Goal: Task Accomplishment & Management: Complete application form

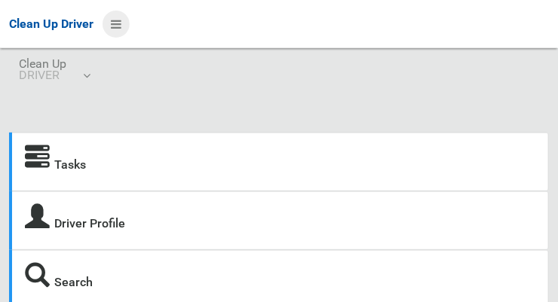
click at [113, 19] on icon at bounding box center [116, 24] width 11 height 26
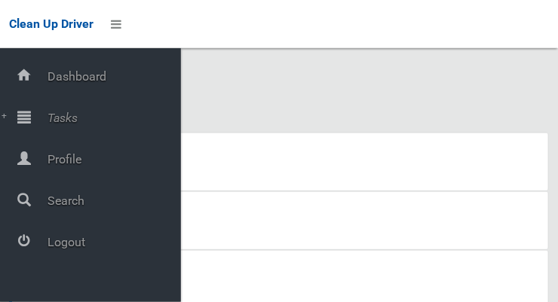
click at [52, 112] on span "Tasks" at bounding box center [112, 118] width 138 height 14
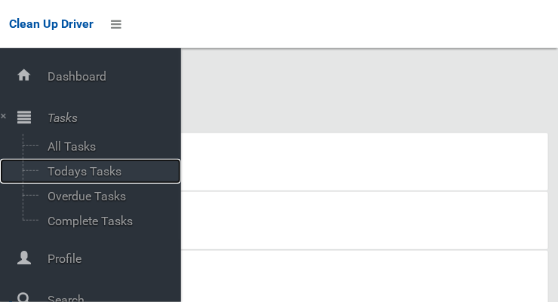
click at [52, 173] on span "Todays Tasks" at bounding box center [105, 171] width 125 height 14
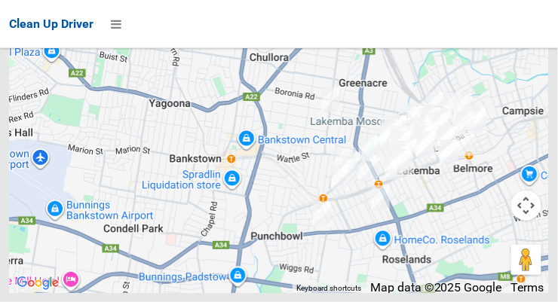
scroll to position [10997, 0]
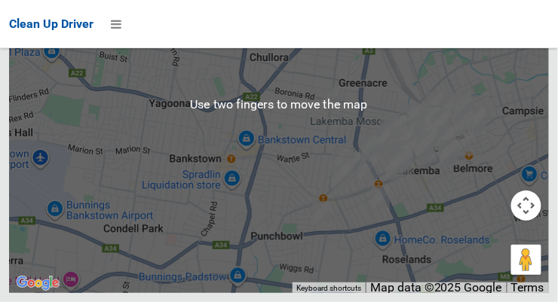
scroll to position [11612, 0]
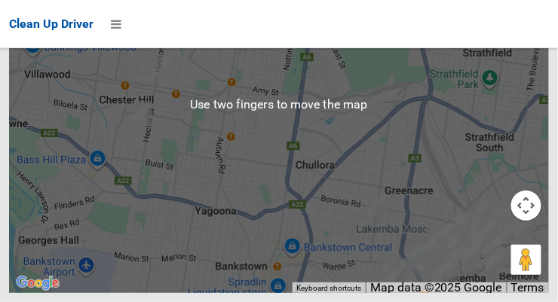
scroll to position [11746, 0]
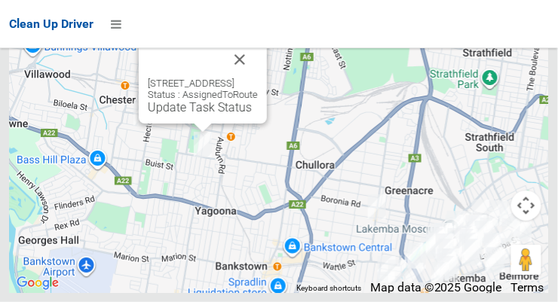
click at [258, 78] on button "Close" at bounding box center [240, 59] width 36 height 36
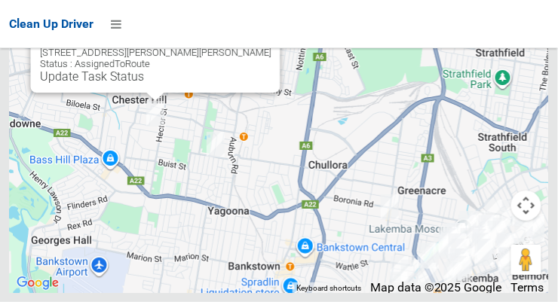
click at [235, 47] on button "Close" at bounding box center [253, 29] width 36 height 36
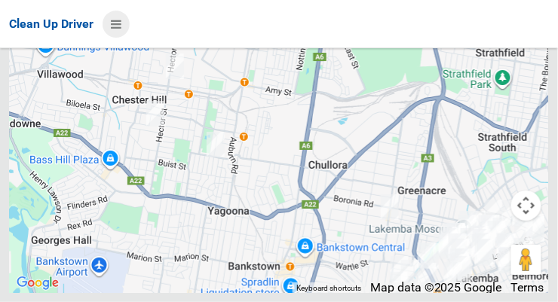
click at [111, 26] on icon at bounding box center [116, 24] width 11 height 26
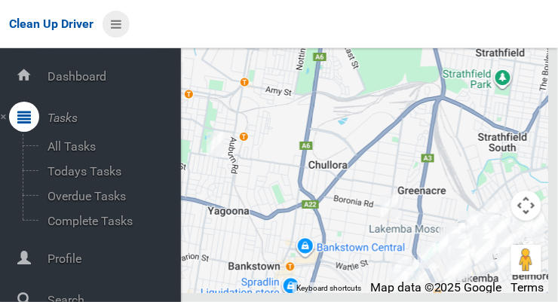
scroll to position [55, 0]
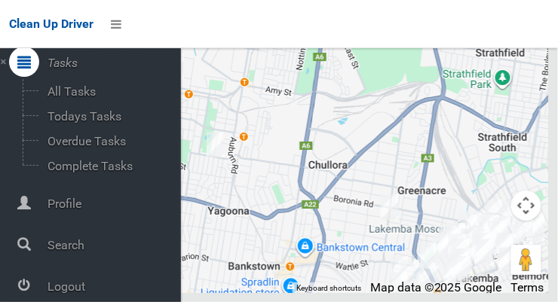
click at [72, 291] on span "Logout" at bounding box center [112, 287] width 138 height 14
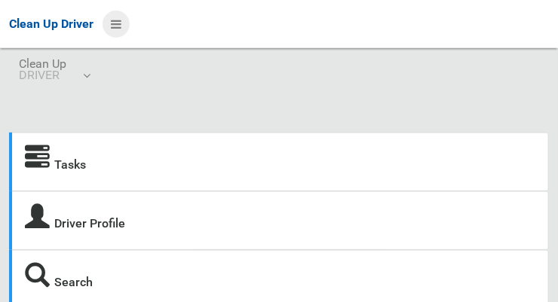
click at [118, 31] on icon at bounding box center [116, 24] width 11 height 26
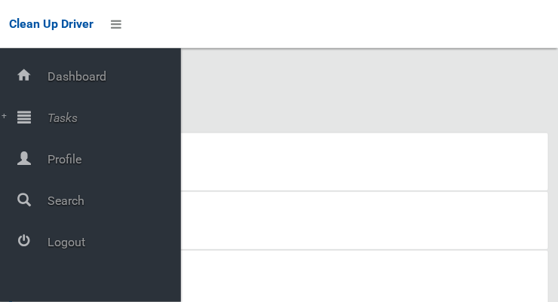
click at [62, 124] on span "Tasks" at bounding box center [112, 118] width 138 height 14
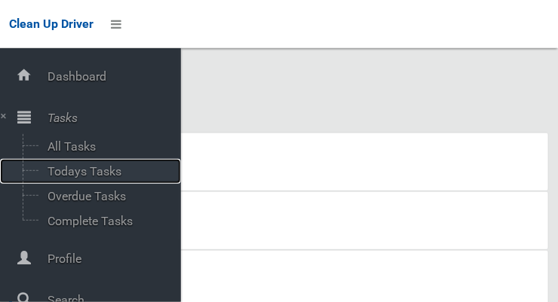
click at [107, 176] on span "Todays Tasks" at bounding box center [105, 171] width 125 height 14
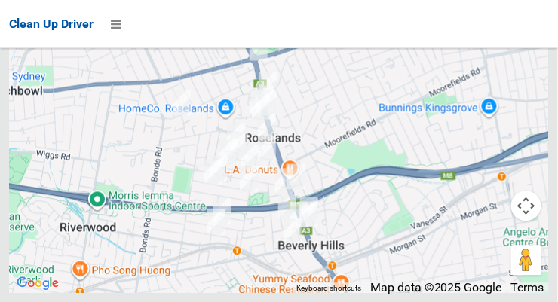
scroll to position [8530, 0]
click at [120, 22] on icon at bounding box center [116, 24] width 11 height 26
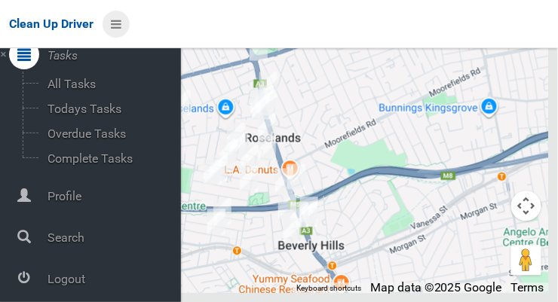
scroll to position [81, 0]
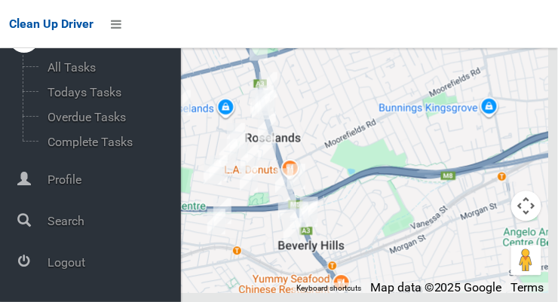
click at [75, 264] on span "Logout" at bounding box center [112, 263] width 138 height 14
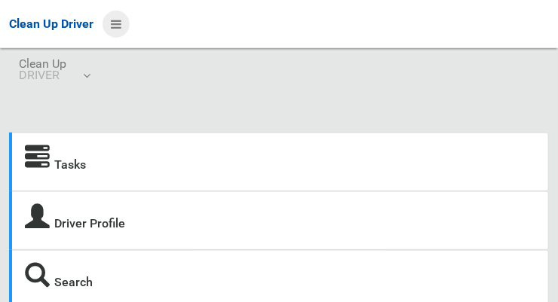
click at [117, 27] on icon at bounding box center [116, 24] width 11 height 26
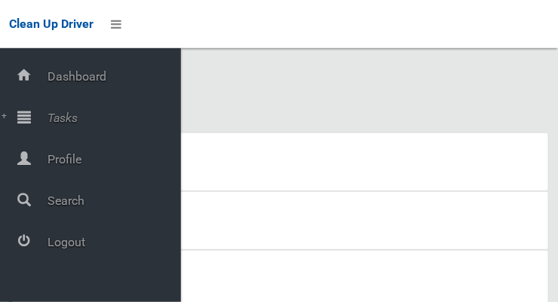
click at [68, 121] on span "Tasks" at bounding box center [112, 118] width 138 height 14
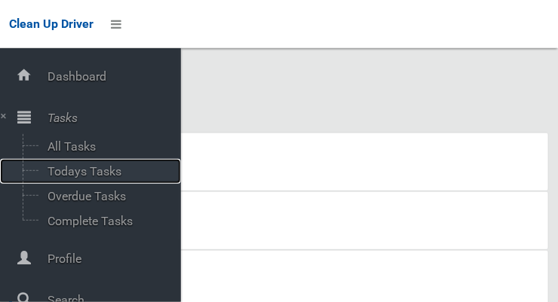
click at [111, 174] on span "Todays Tasks" at bounding box center [105, 171] width 125 height 14
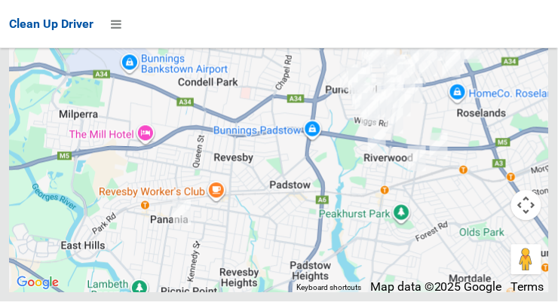
scroll to position [10585, 0]
click at [93, 24] on span "Clean Up Driver" at bounding box center [51, 24] width 84 height 14
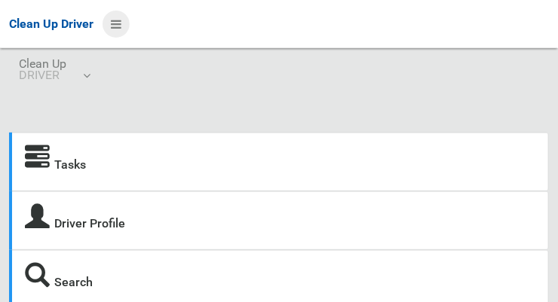
click at [113, 19] on icon at bounding box center [116, 24] width 11 height 26
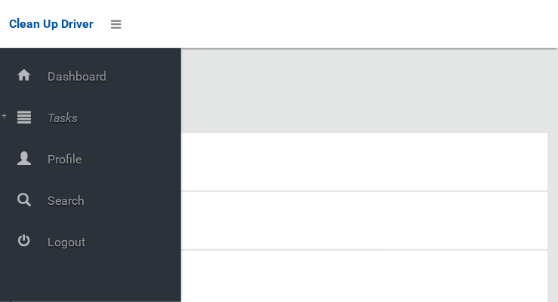
click at [47, 115] on span "Tasks" at bounding box center [112, 118] width 138 height 14
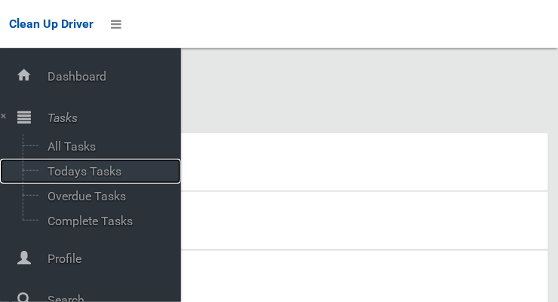
click at [54, 169] on span "Todays Tasks" at bounding box center [105, 171] width 125 height 14
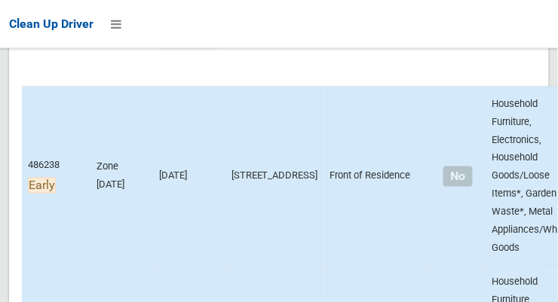
scroll to position [282, 0]
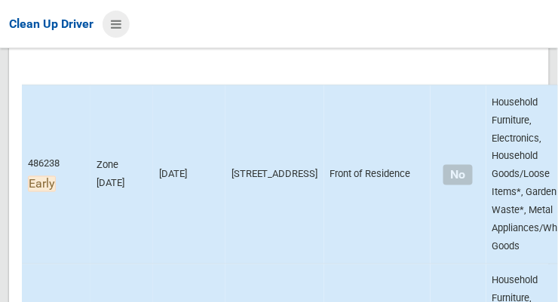
click at [115, 29] on icon at bounding box center [116, 24] width 11 height 26
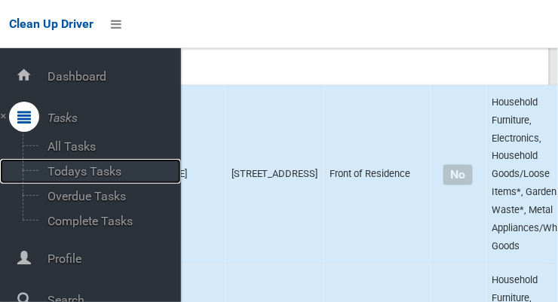
click at [59, 170] on span "Todays Tasks" at bounding box center [105, 171] width 125 height 14
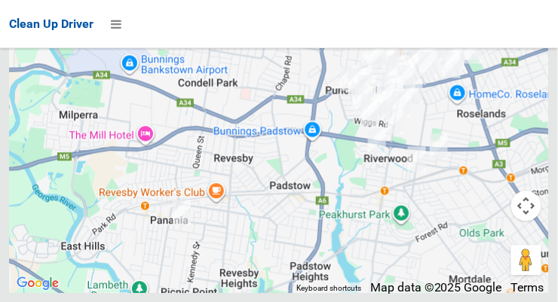
scroll to position [10427, 0]
click at [113, 31] on icon at bounding box center [116, 24] width 11 height 26
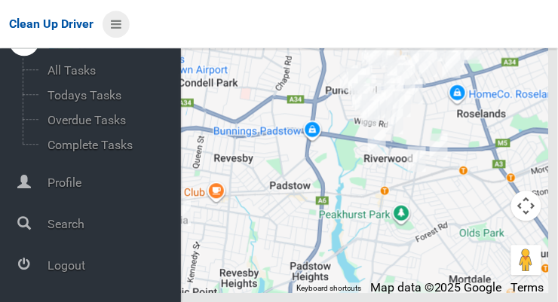
scroll to position [78, 0]
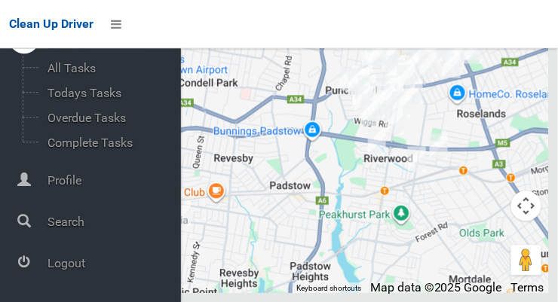
click at [63, 259] on span "Logout" at bounding box center [112, 263] width 138 height 14
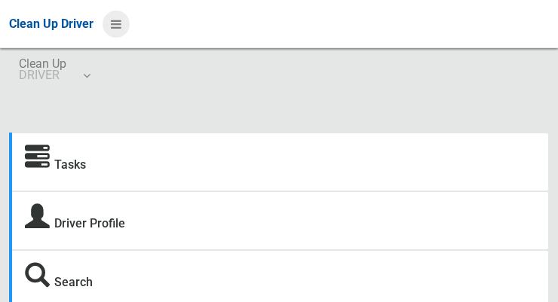
click at [115, 20] on icon at bounding box center [116, 24] width 11 height 26
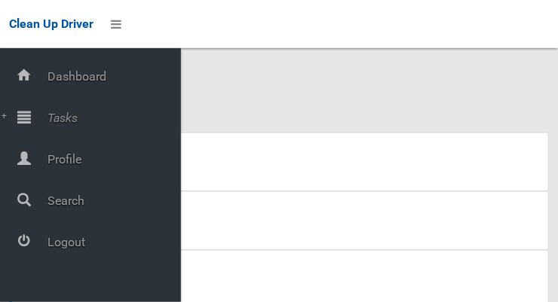
click at [51, 115] on span "Tasks" at bounding box center [112, 118] width 138 height 14
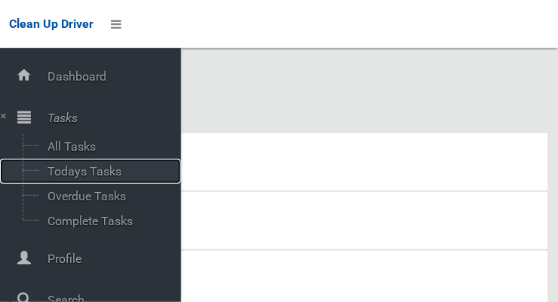
click at [49, 170] on span "Todays Tasks" at bounding box center [105, 171] width 125 height 14
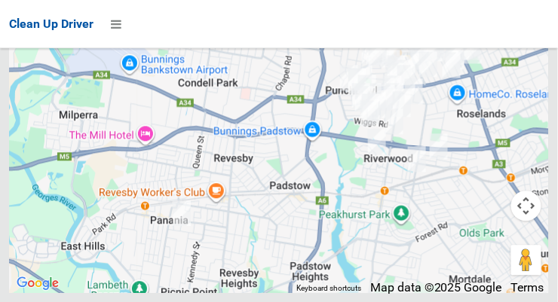
scroll to position [10190, 0]
click at [113, 24] on icon at bounding box center [116, 24] width 11 height 26
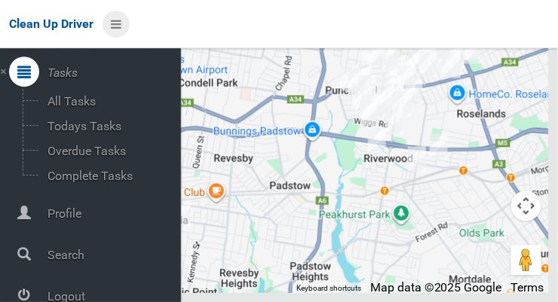
scroll to position [81, 0]
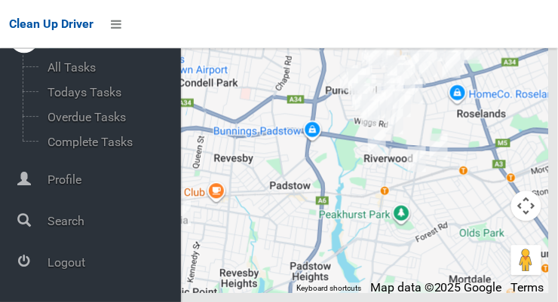
click at [52, 262] on span "Logout" at bounding box center [112, 263] width 138 height 14
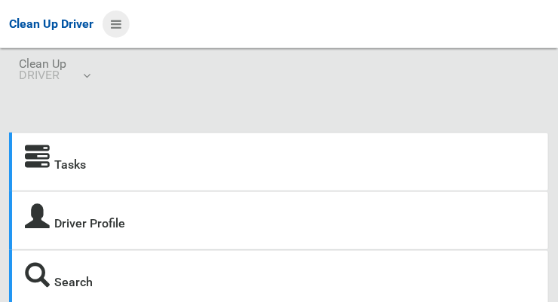
click at [112, 26] on icon at bounding box center [116, 24] width 11 height 26
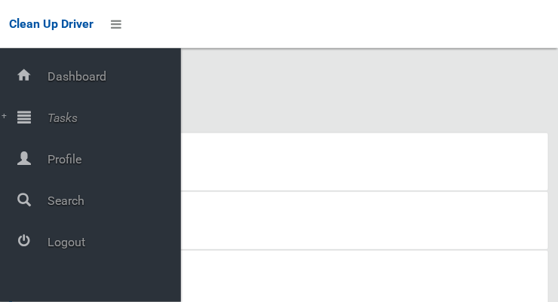
click at [48, 115] on span "Tasks" at bounding box center [112, 118] width 138 height 14
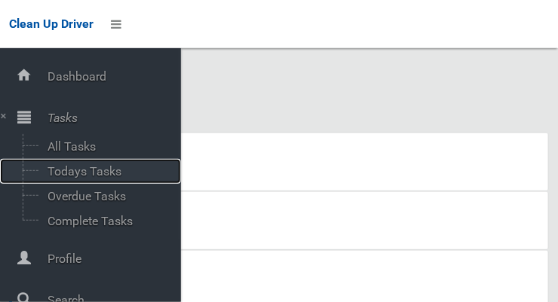
click at [54, 173] on span "Todays Tasks" at bounding box center [105, 171] width 125 height 14
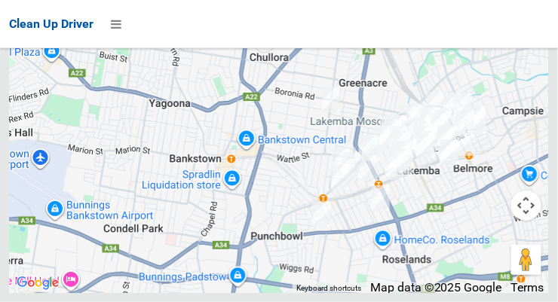
scroll to position [10969, 0]
click at [112, 26] on icon at bounding box center [116, 24] width 11 height 26
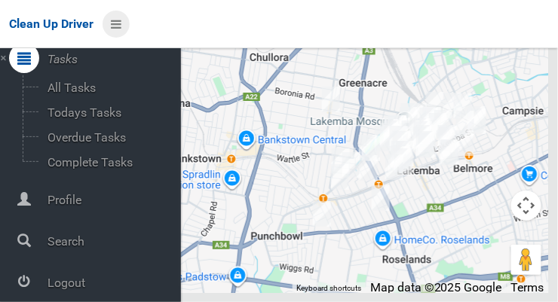
scroll to position [66, 0]
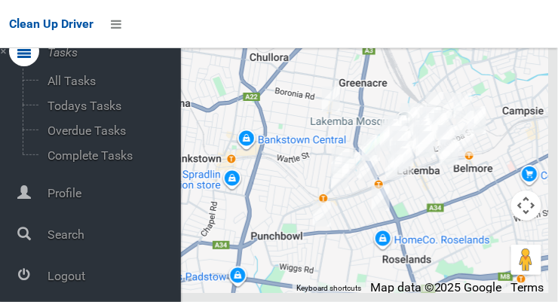
click at [30, 283] on div at bounding box center [24, 275] width 30 height 30
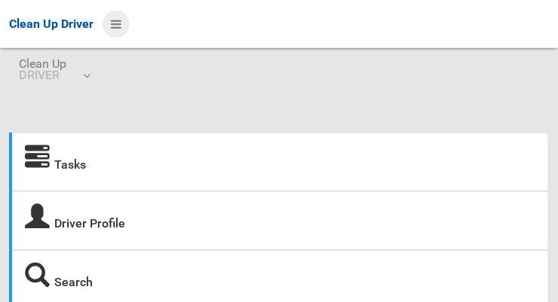
click at [113, 30] on icon at bounding box center [116, 24] width 11 height 26
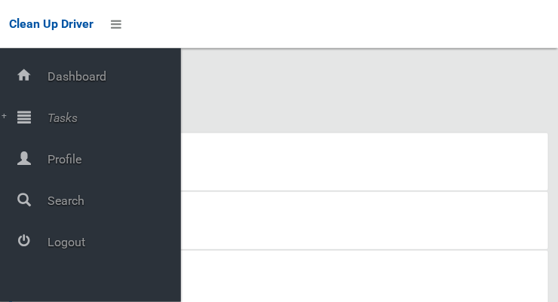
click at [54, 118] on span "Tasks" at bounding box center [112, 118] width 138 height 14
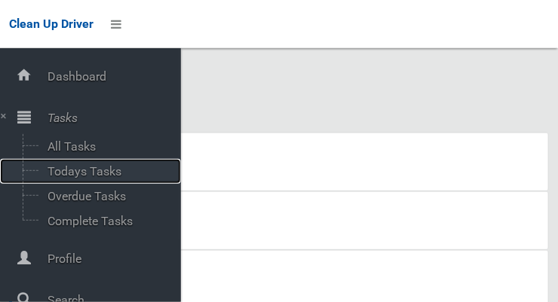
click at [57, 173] on span "Todays Tasks" at bounding box center [105, 171] width 125 height 14
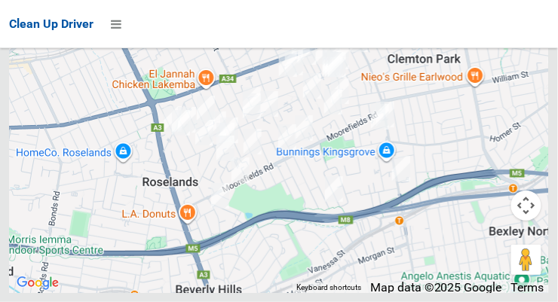
scroll to position [9168, 0]
click at [112, 28] on icon at bounding box center [116, 24] width 11 height 26
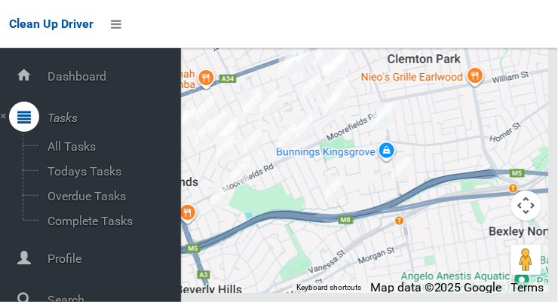
click at [495, 176] on div at bounding box center [279, 104] width 540 height 377
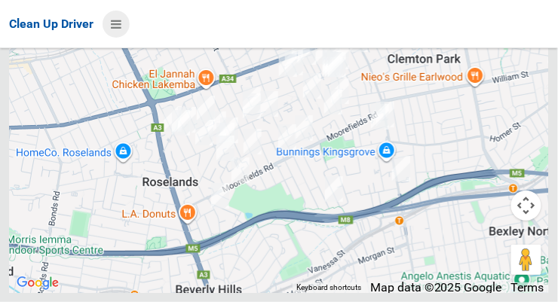
click at [121, 18] on icon at bounding box center [116, 24] width 11 height 26
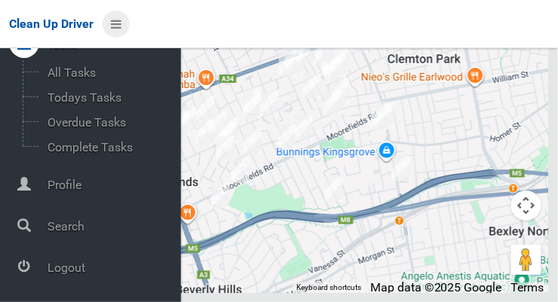
scroll to position [81, 0]
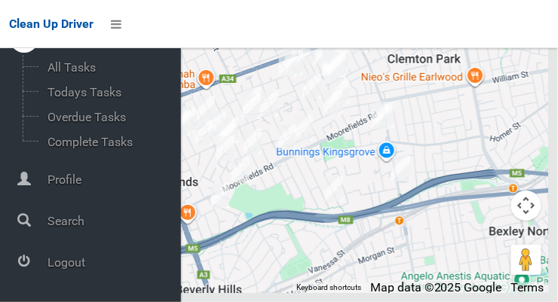
click at [78, 263] on span "Logout" at bounding box center [112, 263] width 138 height 14
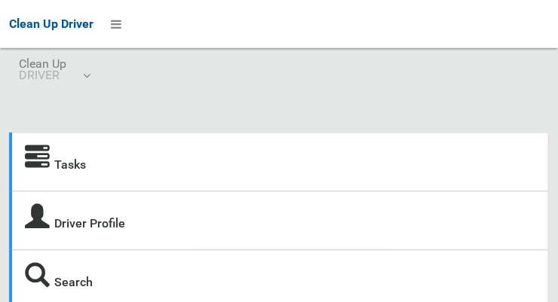
scroll to position [33, 0]
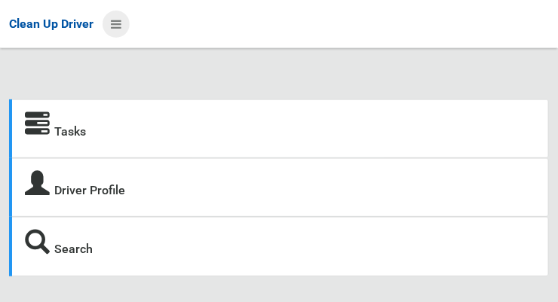
click at [118, 24] on icon at bounding box center [116, 24] width 11 height 26
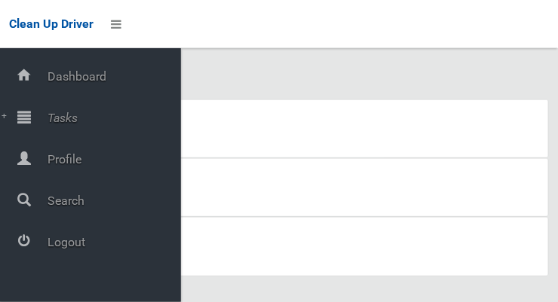
click at [72, 117] on span "Tasks" at bounding box center [112, 118] width 138 height 14
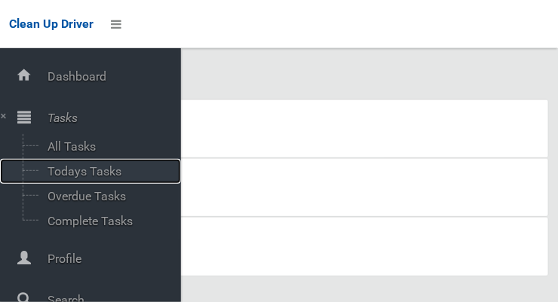
click at [115, 173] on span "Todays Tasks" at bounding box center [105, 171] width 125 height 14
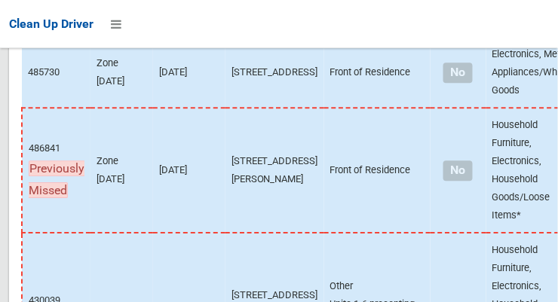
scroll to position [11094, 0]
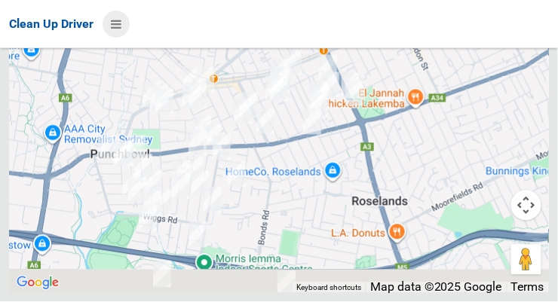
click at [121, 23] on icon at bounding box center [116, 24] width 11 height 26
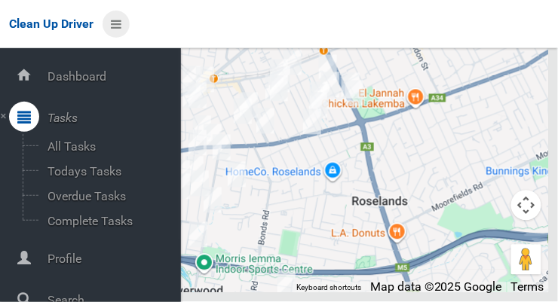
scroll to position [81, 0]
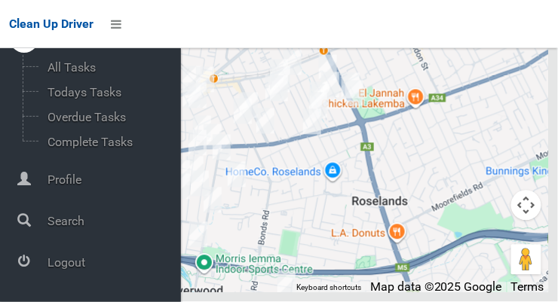
click at [127, 265] on span "Logout" at bounding box center [112, 263] width 138 height 14
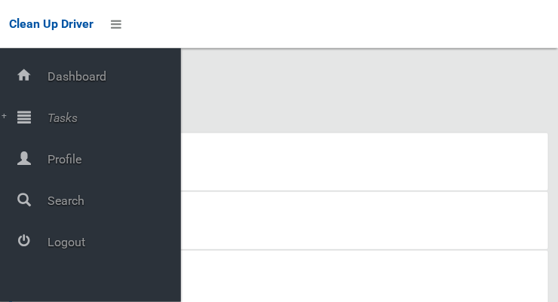
click at [70, 112] on span "Tasks" at bounding box center [112, 118] width 138 height 14
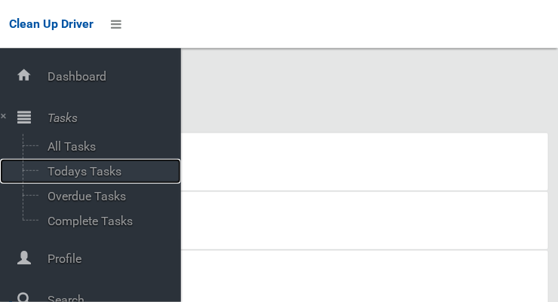
click at [115, 172] on span "Todays Tasks" at bounding box center [105, 171] width 125 height 14
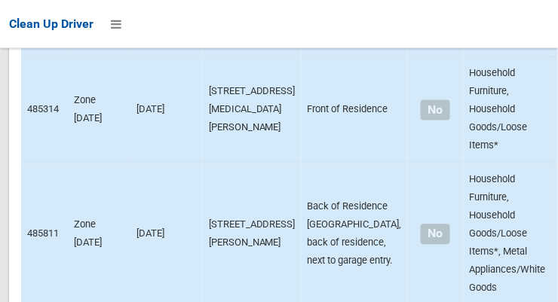
scroll to position [9168, 0]
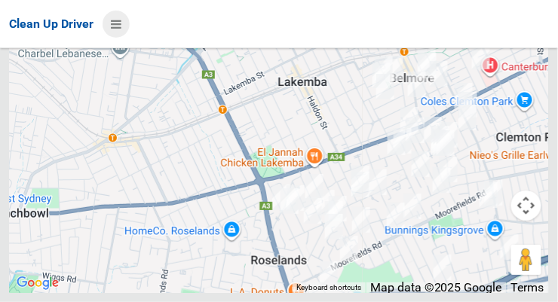
click at [121, 20] on icon at bounding box center [116, 24] width 11 height 26
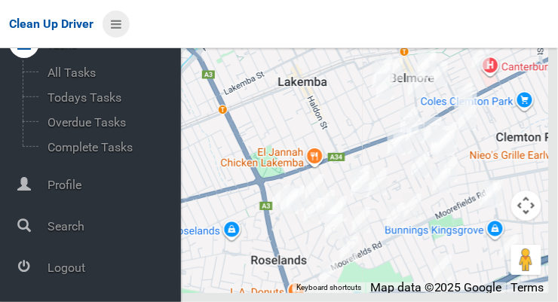
scroll to position [81, 0]
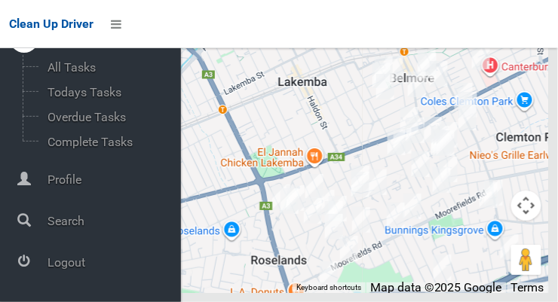
click at [60, 264] on span "Logout" at bounding box center [112, 263] width 138 height 14
click at [64, 265] on span "Logout" at bounding box center [112, 263] width 138 height 14
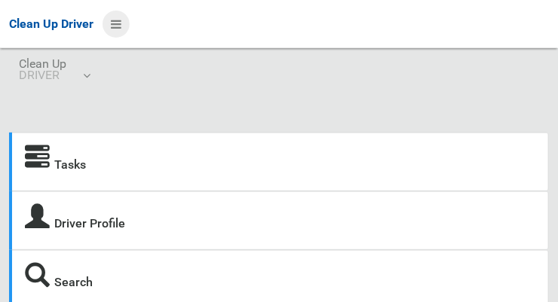
click at [118, 18] on icon at bounding box center [116, 24] width 11 height 26
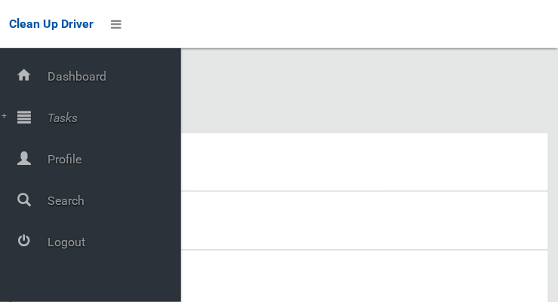
click at [47, 120] on span "Tasks" at bounding box center [112, 118] width 138 height 14
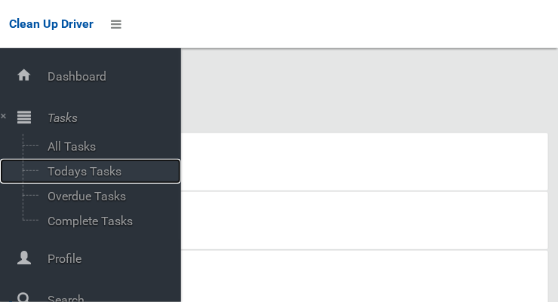
click at [57, 169] on span "Todays Tasks" at bounding box center [105, 171] width 125 height 14
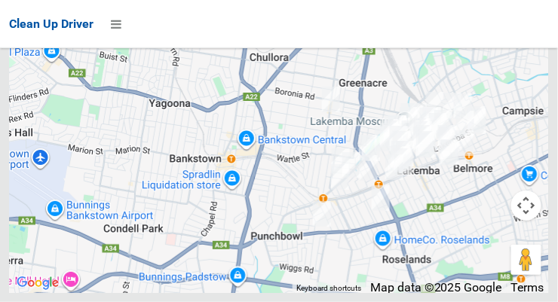
scroll to position [11384, 0]
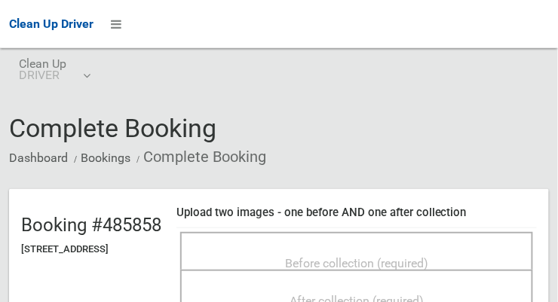
click at [428, 256] on span "Before collection (required)" at bounding box center [356, 263] width 143 height 14
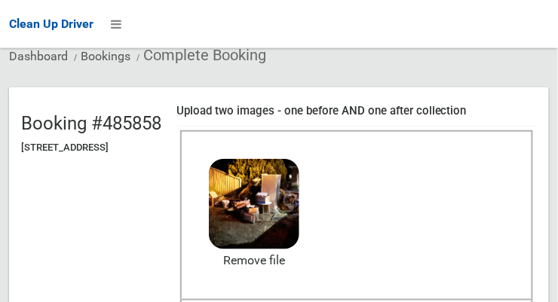
scroll to position [109, 0]
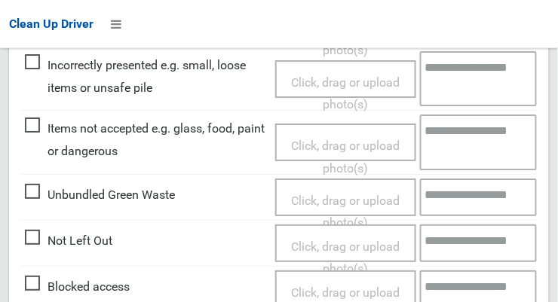
scroll to position [908, 0]
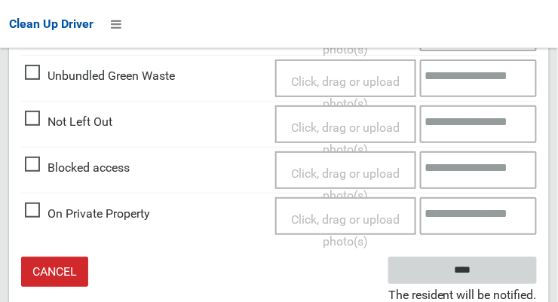
click at [508, 262] on input "****" at bounding box center [462, 271] width 149 height 28
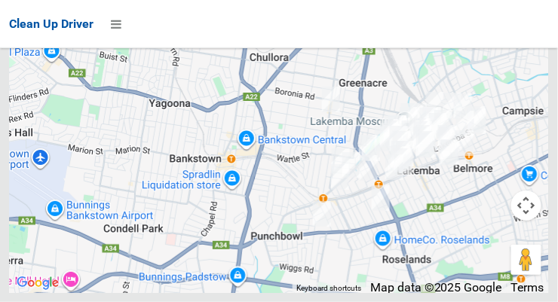
scroll to position [11130, 0]
click at [113, 31] on icon at bounding box center [116, 24] width 11 height 26
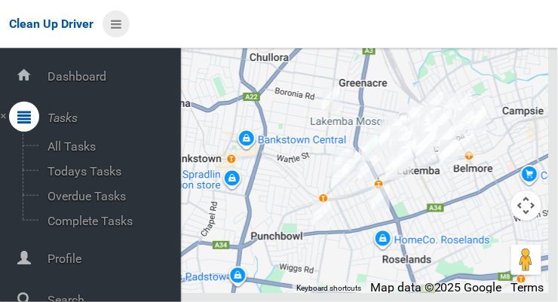
scroll to position [81, 0]
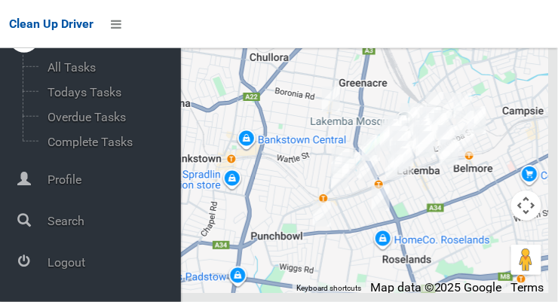
click at [51, 262] on span "Logout" at bounding box center [112, 263] width 138 height 14
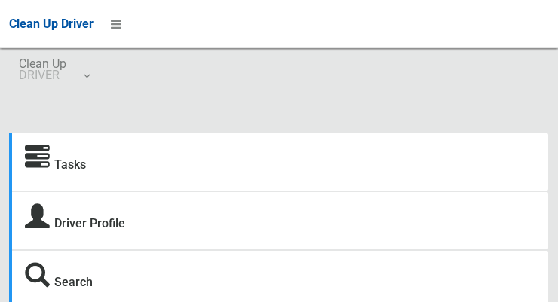
scroll to position [33, 0]
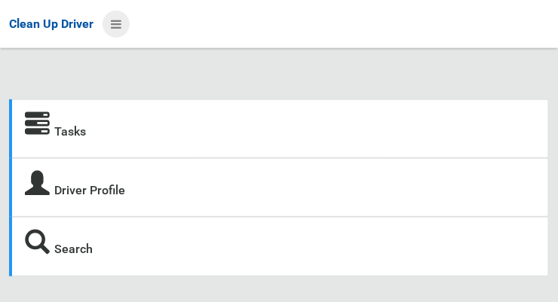
click at [121, 31] on icon at bounding box center [116, 24] width 11 height 26
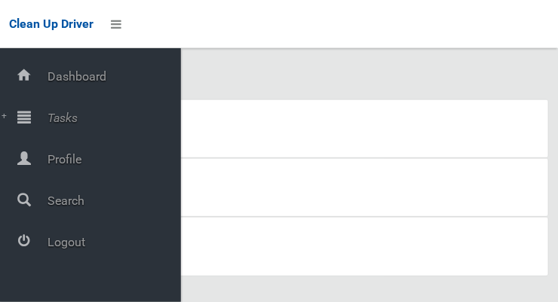
click at [55, 112] on span "Tasks" at bounding box center [112, 118] width 138 height 14
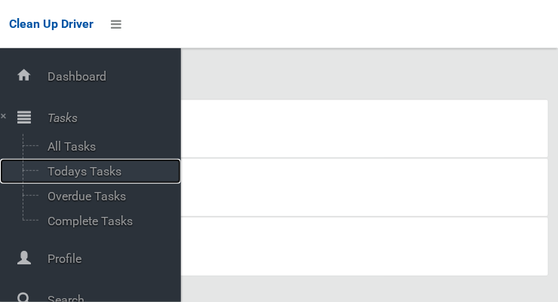
click at [52, 173] on span "Todays Tasks" at bounding box center [105, 171] width 125 height 14
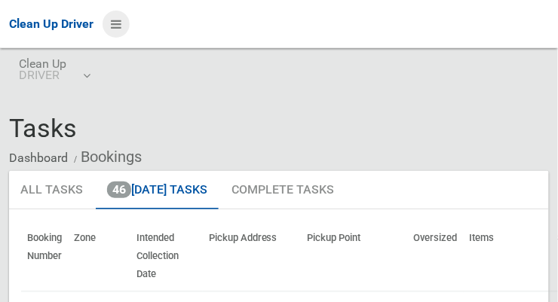
click at [112, 22] on icon at bounding box center [116, 24] width 11 height 26
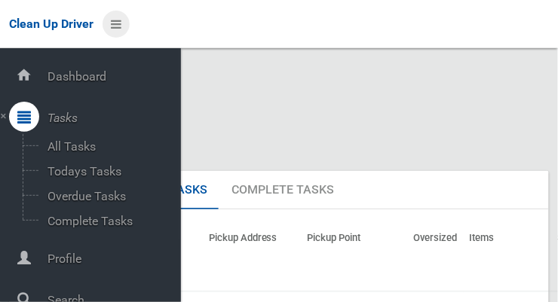
scroll to position [81, 0]
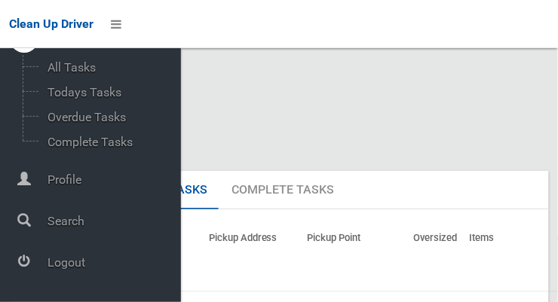
click at [47, 260] on span "Logout" at bounding box center [112, 263] width 138 height 14
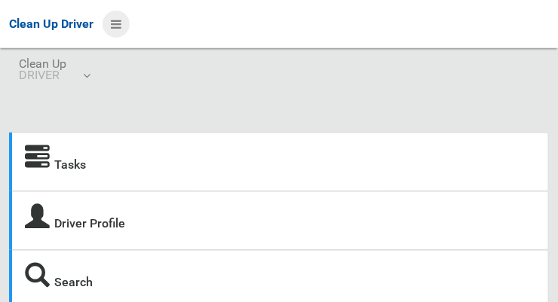
click at [118, 23] on icon at bounding box center [116, 24] width 11 height 26
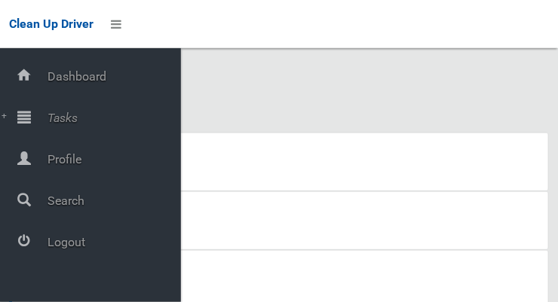
click at [48, 121] on span "Tasks" at bounding box center [112, 118] width 138 height 14
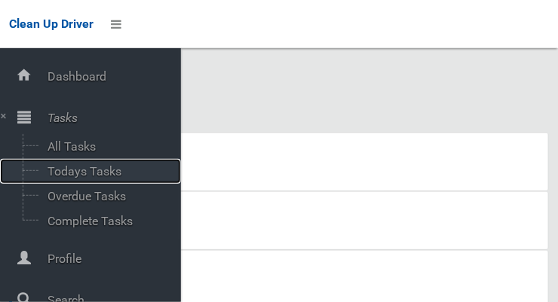
click at [48, 170] on span "Todays Tasks" at bounding box center [105, 171] width 125 height 14
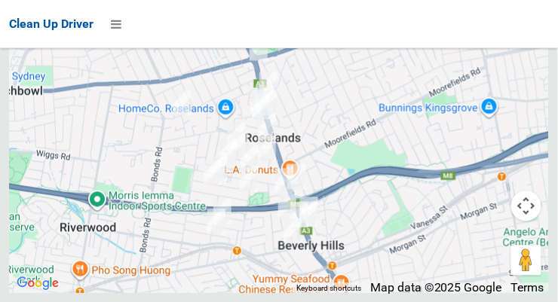
scroll to position [9126, 0]
click at [112, 20] on icon at bounding box center [116, 24] width 11 height 26
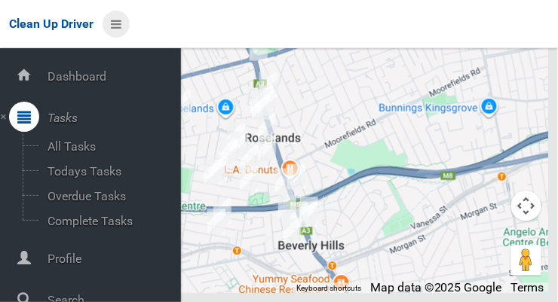
scroll to position [81, 0]
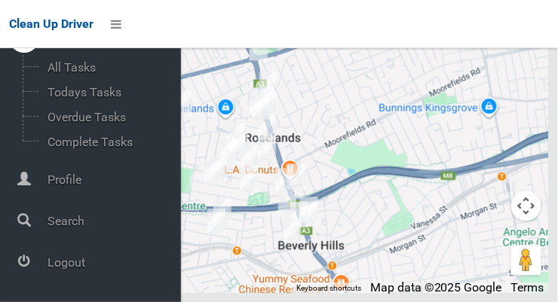
click at [57, 267] on span "Logout" at bounding box center [112, 263] width 138 height 14
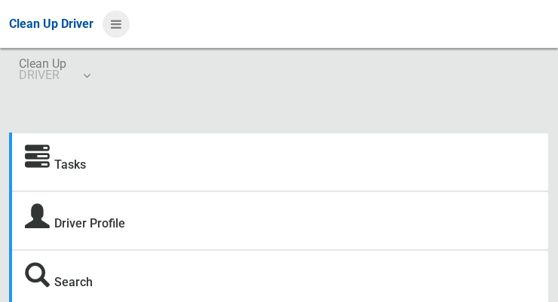
click at [115, 18] on icon at bounding box center [116, 24] width 11 height 26
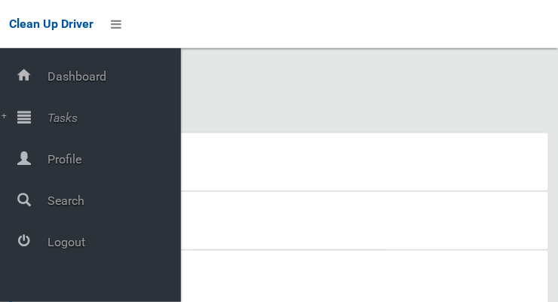
click at [48, 120] on span "Tasks" at bounding box center [112, 118] width 138 height 14
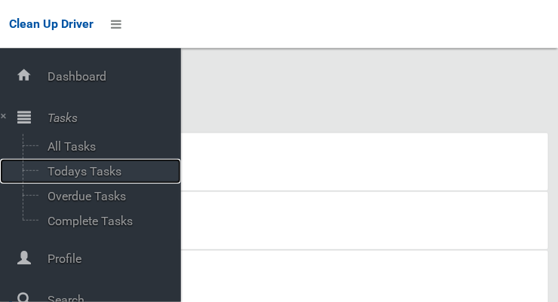
click at [51, 173] on span "Todays Tasks" at bounding box center [105, 171] width 125 height 14
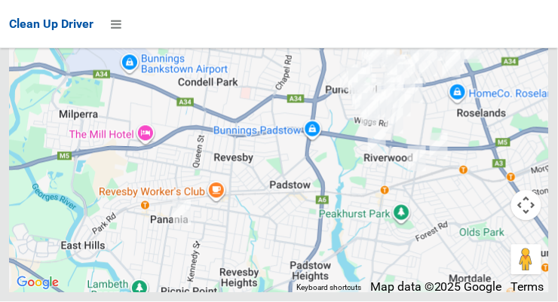
scroll to position [10190, 0]
click at [112, 21] on icon at bounding box center [116, 24] width 11 height 26
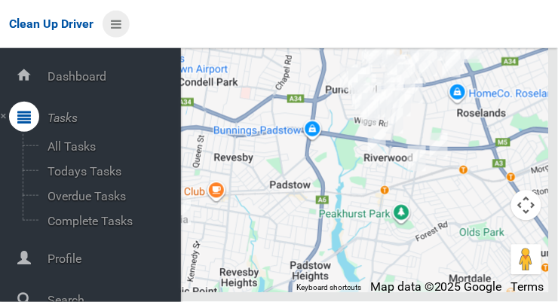
scroll to position [81, 0]
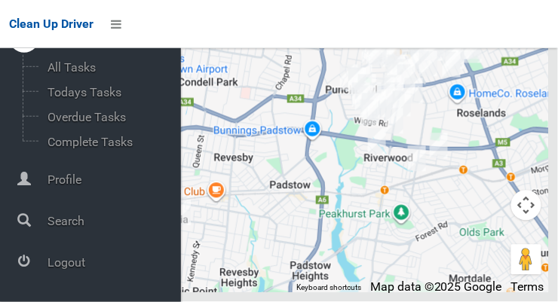
click at [53, 267] on span "Logout" at bounding box center [112, 263] width 138 height 14
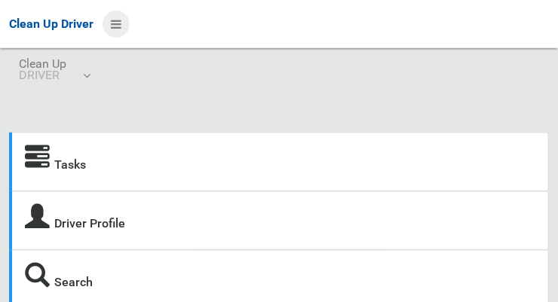
click at [112, 20] on icon at bounding box center [116, 24] width 11 height 26
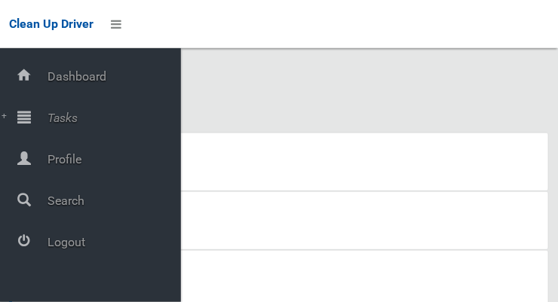
click at [48, 112] on span "Tasks" at bounding box center [112, 118] width 138 height 14
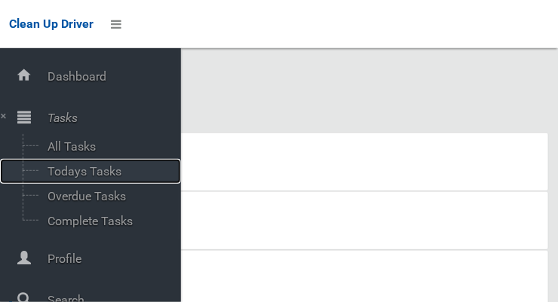
click at [54, 179] on span "Todays Tasks" at bounding box center [105, 171] width 125 height 14
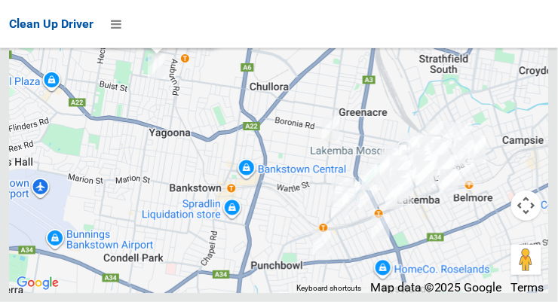
scroll to position [11602, 0]
click at [118, 31] on icon at bounding box center [116, 24] width 11 height 26
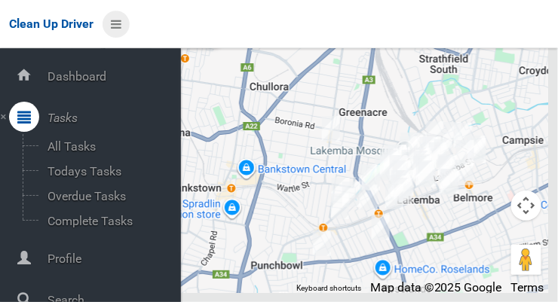
scroll to position [81, 0]
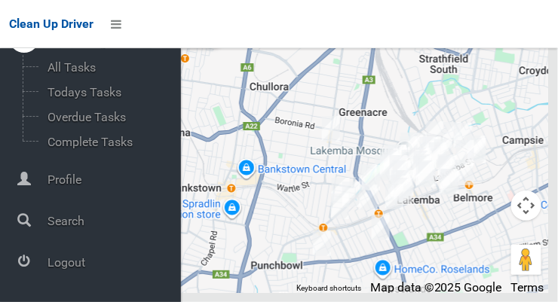
click at [112, 269] on span "Logout" at bounding box center [112, 263] width 138 height 14
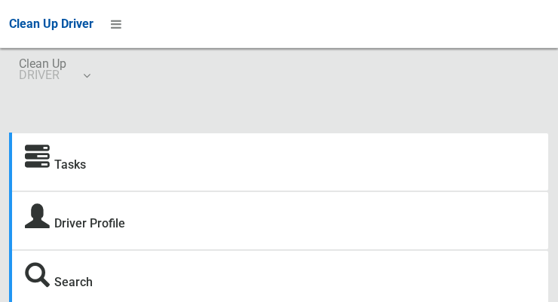
scroll to position [33, 0]
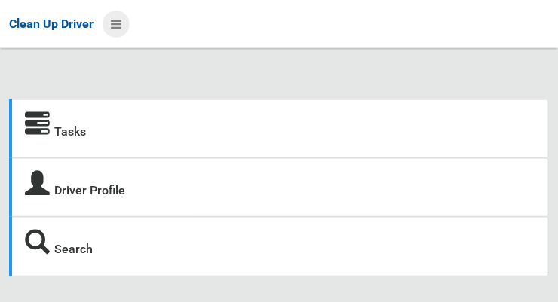
click at [115, 20] on icon at bounding box center [116, 24] width 11 height 26
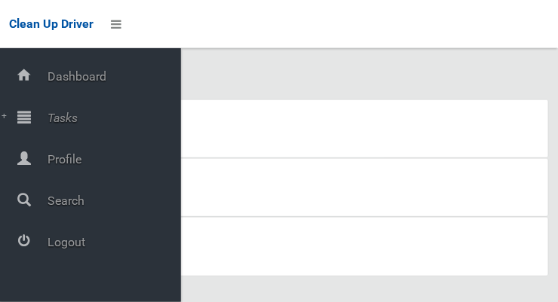
click at [67, 113] on span "Tasks" at bounding box center [112, 118] width 138 height 14
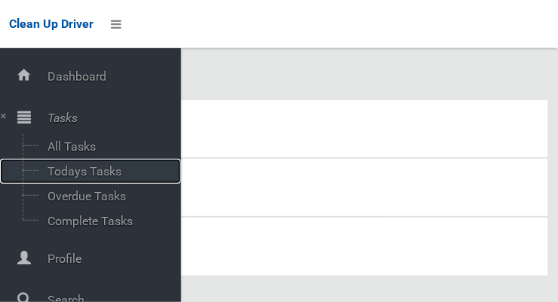
click at [103, 178] on span "Todays Tasks" at bounding box center [105, 171] width 125 height 14
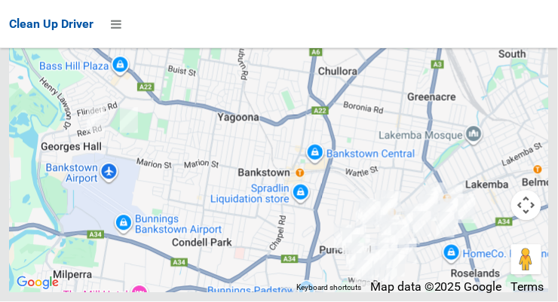
scroll to position [10426, 0]
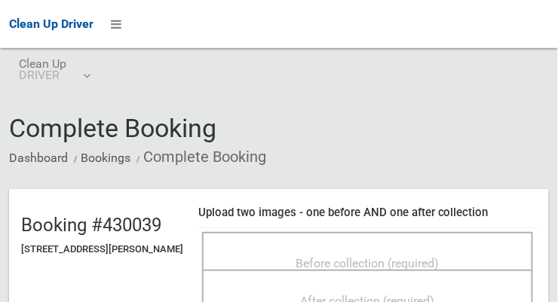
click at [440, 268] on span "Before collection (required)" at bounding box center [367, 263] width 143 height 14
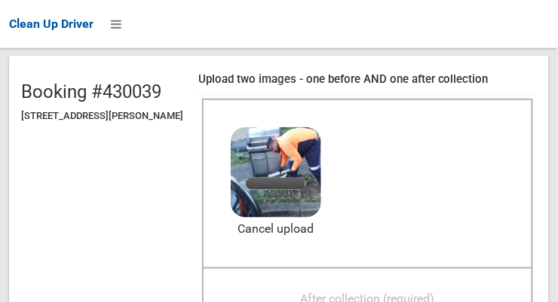
scroll to position [134, 0]
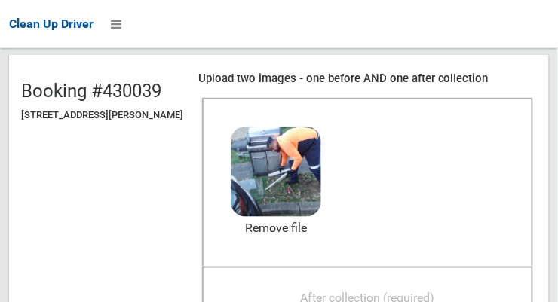
click at [456, 295] on div "After collection (required)" at bounding box center [368, 297] width 298 height 28
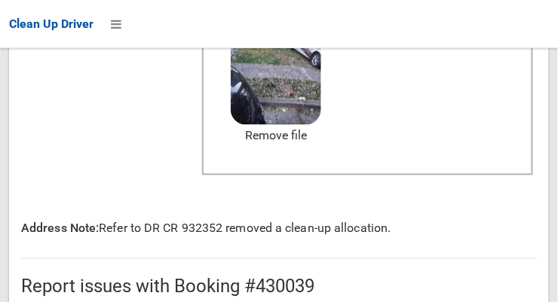
scroll to position [942, 0]
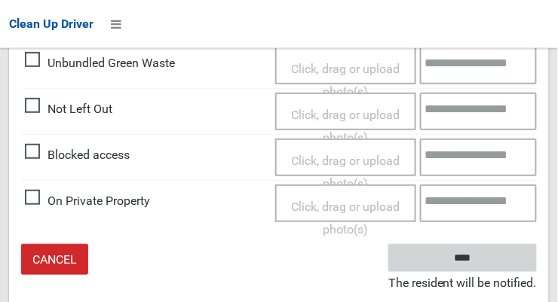
click at [485, 265] on input "****" at bounding box center [462, 258] width 149 height 28
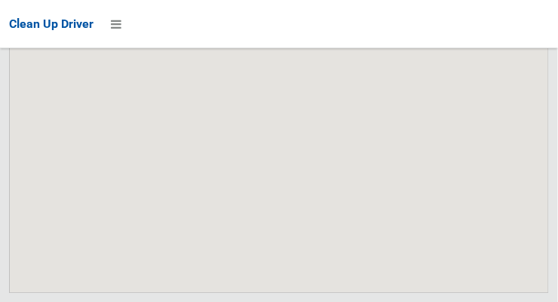
scroll to position [11094, 0]
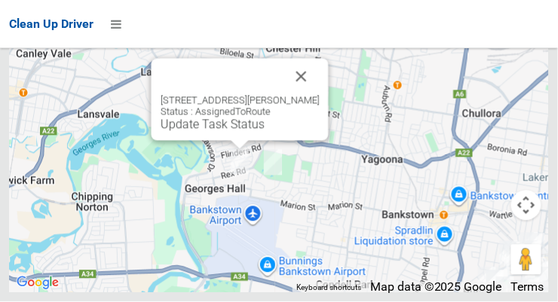
click at [320, 95] on button "Close" at bounding box center [301, 77] width 36 height 36
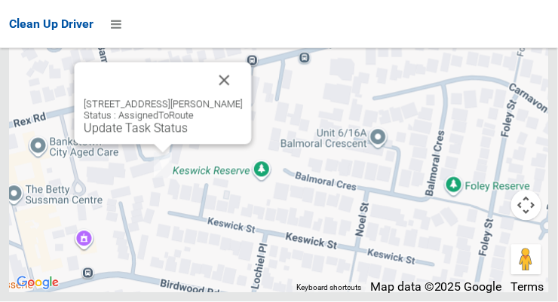
click at [207, 99] on div at bounding box center [145, 81] width 123 height 36
click at [239, 99] on button "Close" at bounding box center [225, 81] width 36 height 36
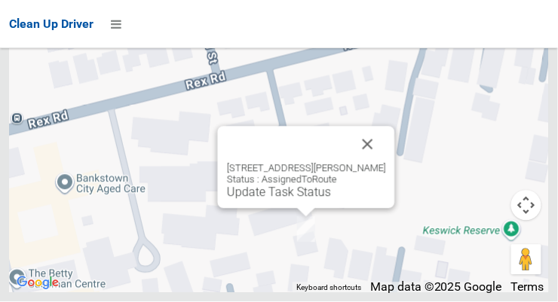
click at [386, 163] on button "Close" at bounding box center [368, 145] width 36 height 36
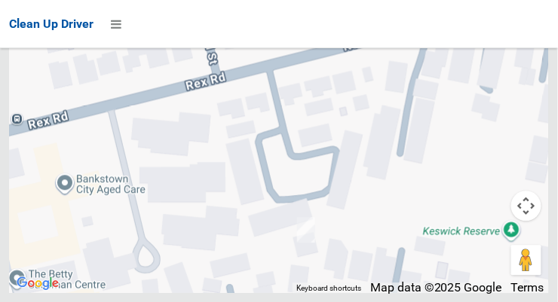
scroll to position [10188, 0]
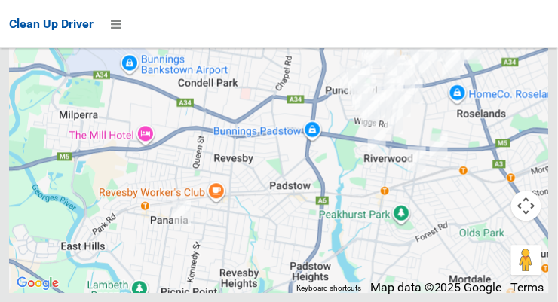
scroll to position [10887, 0]
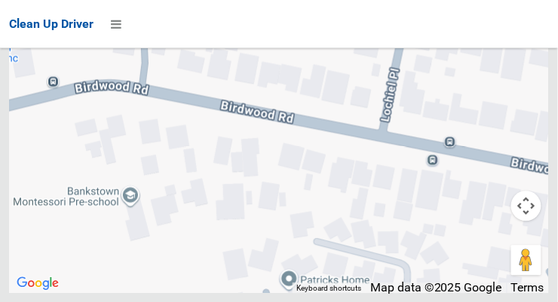
click at [337, 275] on div at bounding box center [279, 104] width 540 height 377
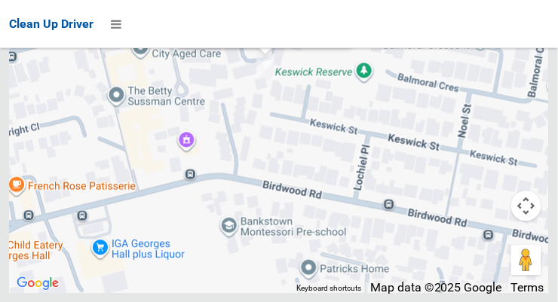
click at [249, 36] on link "Update Task Status" at bounding box center [238, 29] width 104 height 14
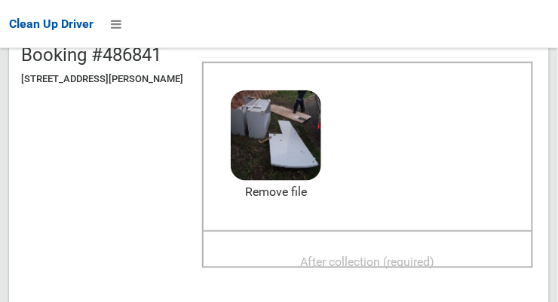
scroll to position [171, 0]
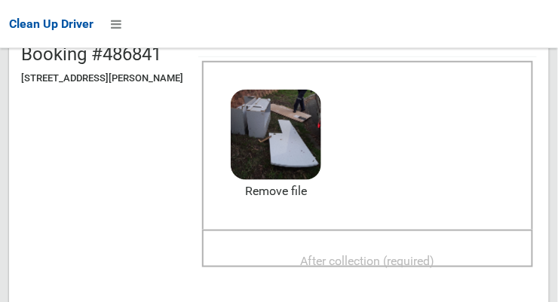
click at [435, 254] on span "After collection (required)" at bounding box center [368, 261] width 134 height 14
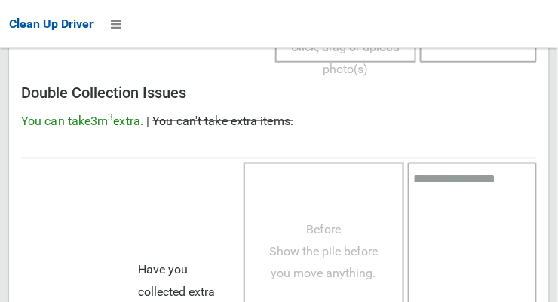
scroll to position [1363, 0]
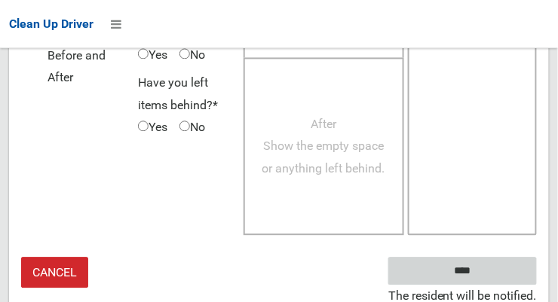
click at [495, 265] on input "****" at bounding box center [462, 271] width 149 height 28
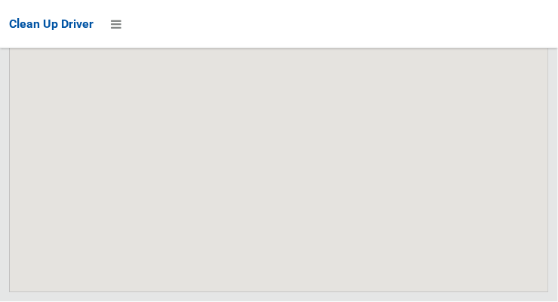
scroll to position [11093, 0]
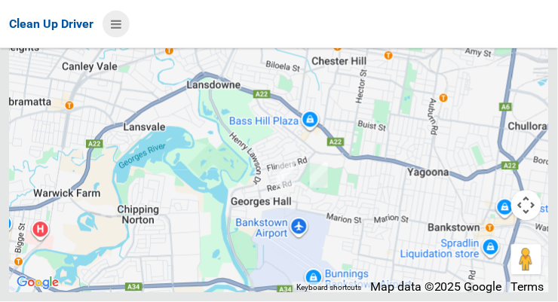
click at [121, 23] on icon at bounding box center [116, 24] width 11 height 26
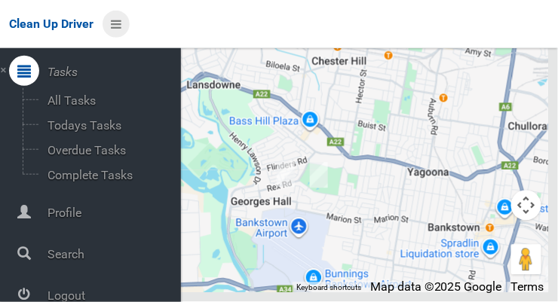
scroll to position [81, 0]
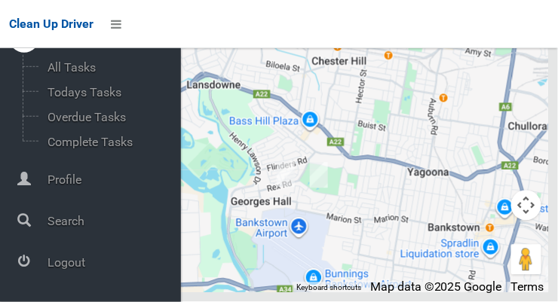
click at [81, 256] on span "Logout" at bounding box center [112, 263] width 138 height 14
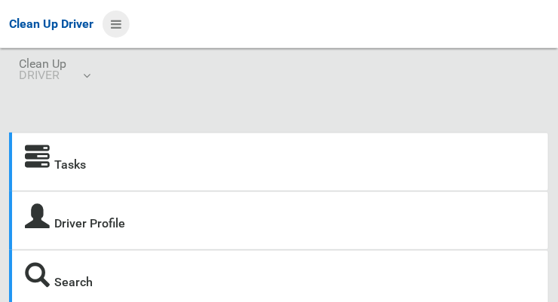
click at [117, 23] on icon at bounding box center [116, 24] width 11 height 26
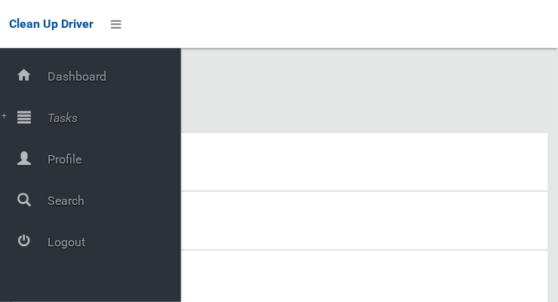
click at [78, 112] on span "Tasks" at bounding box center [112, 118] width 138 height 14
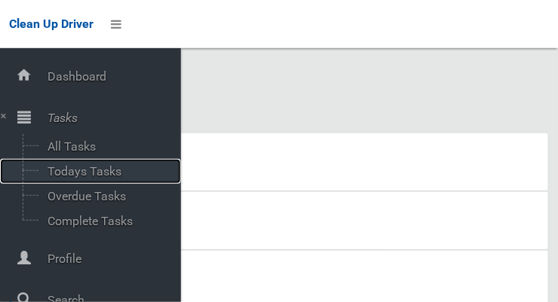
click at [102, 173] on span "Todays Tasks" at bounding box center [105, 171] width 125 height 14
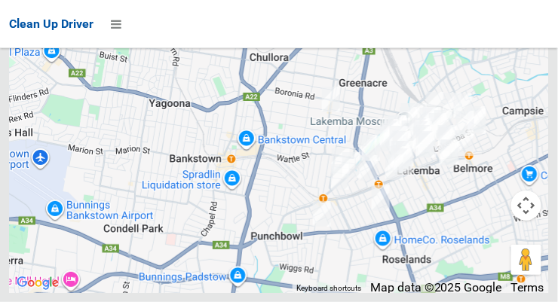
scroll to position [10991, 0]
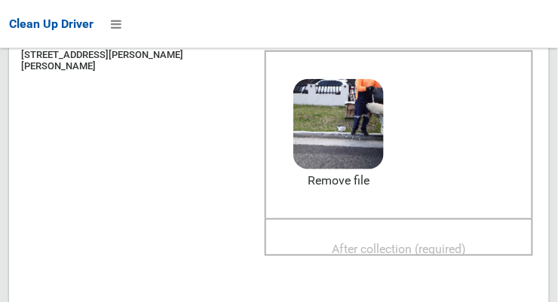
scroll to position [200, 0]
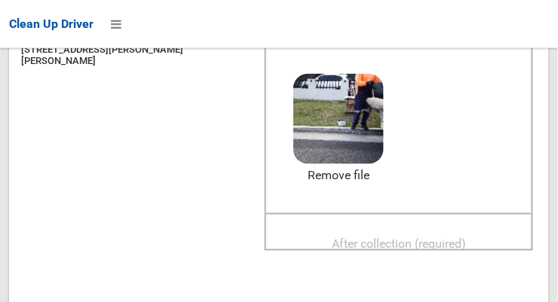
click at [443, 237] on span "After collection (required)" at bounding box center [399, 244] width 134 height 14
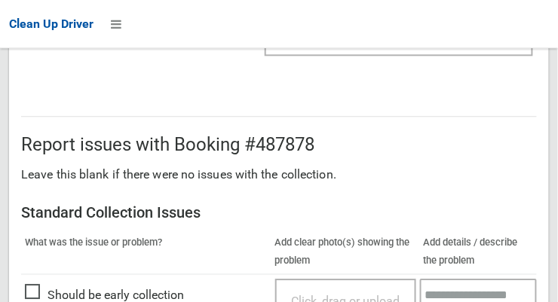
scroll to position [1363, 0]
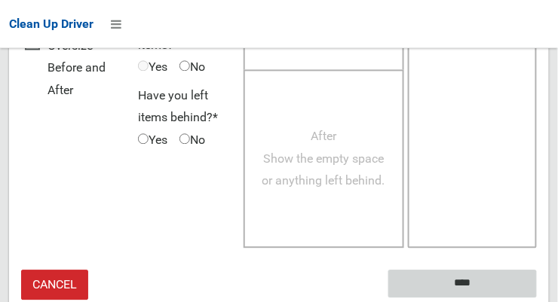
click at [496, 270] on input "****" at bounding box center [462, 284] width 149 height 28
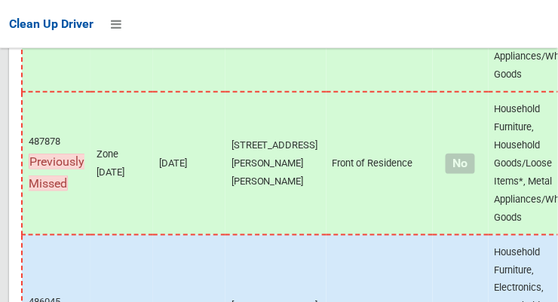
scroll to position [11746, 0]
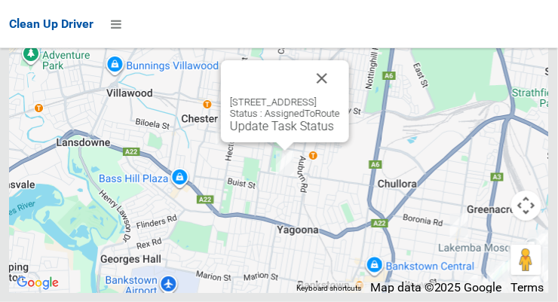
click at [340, 96] on button "Close" at bounding box center [322, 78] width 36 height 36
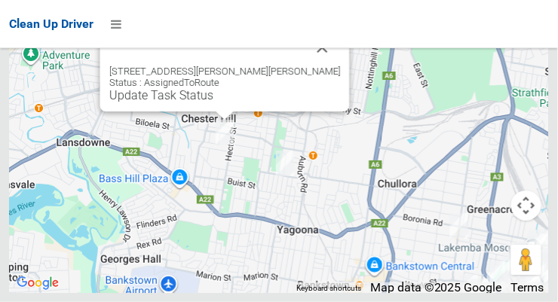
click at [213, 103] on link "Update Task Status" at bounding box center [161, 95] width 104 height 14
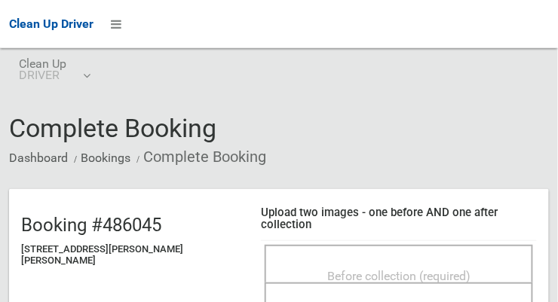
click at [425, 269] on span "Before collection (required)" at bounding box center [398, 276] width 143 height 14
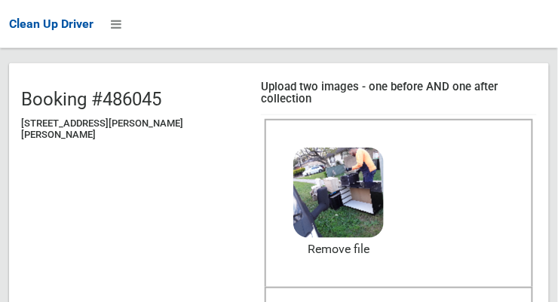
scroll to position [137, 0]
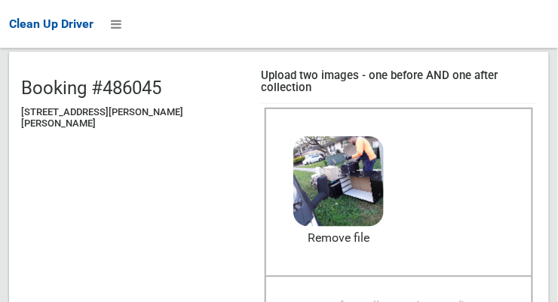
click at [449, 300] on span "After collection (required)" at bounding box center [399, 307] width 134 height 14
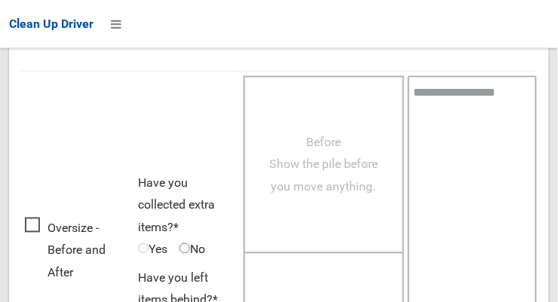
scroll to position [1363, 0]
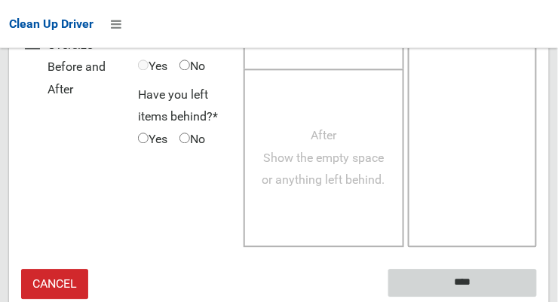
click at [485, 270] on input "****" at bounding box center [462, 284] width 149 height 28
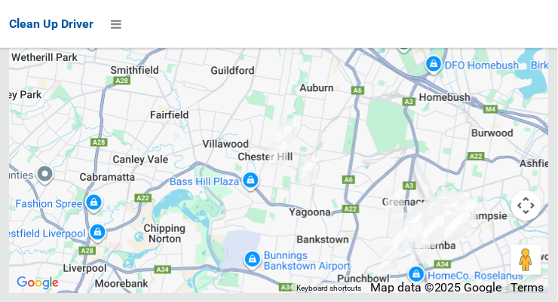
scroll to position [11746, 0]
click at [121, 29] on icon at bounding box center [116, 24] width 11 height 26
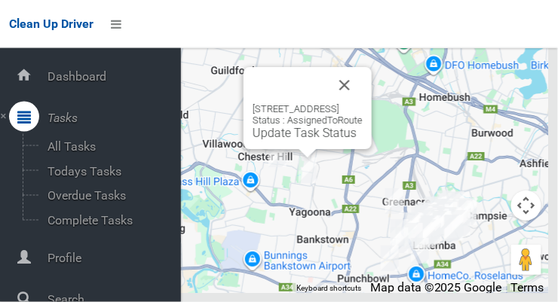
click at [293, 140] on link "Update Task Status" at bounding box center [305, 133] width 104 height 14
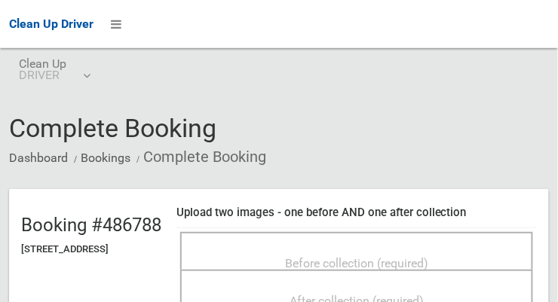
click at [428, 256] on span "Before collection (required)" at bounding box center [356, 263] width 143 height 14
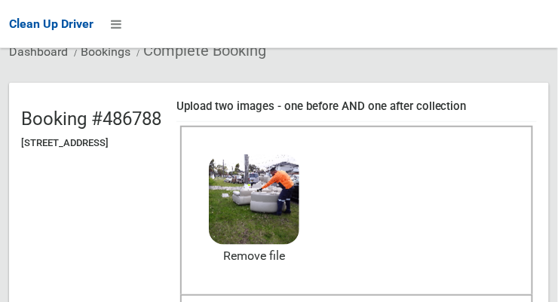
scroll to position [126, 0]
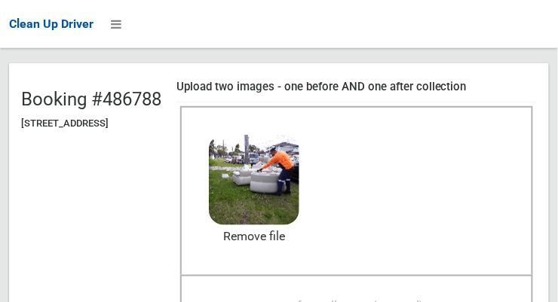
click at [424, 299] on span "After collection (required)" at bounding box center [356, 306] width 134 height 14
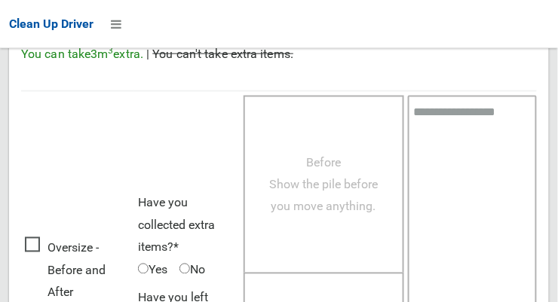
scroll to position [1363, 0]
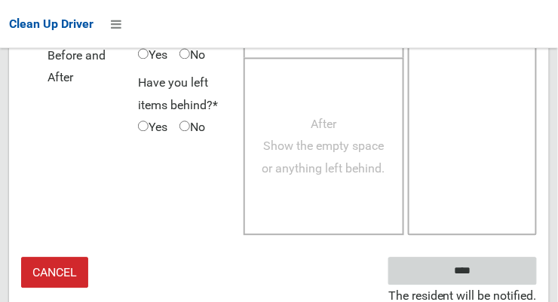
click at [496, 265] on input "****" at bounding box center [462, 271] width 149 height 28
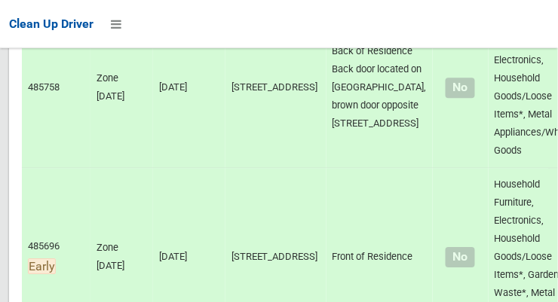
scroll to position [11746, 0]
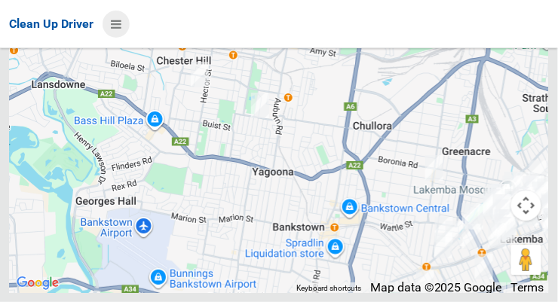
click at [121, 31] on icon at bounding box center [116, 24] width 11 height 26
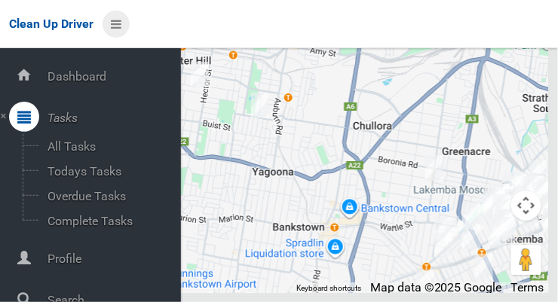
scroll to position [81, 0]
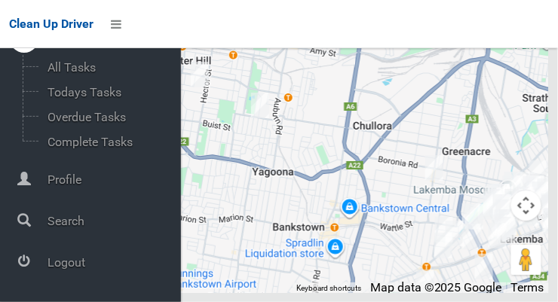
click at [102, 266] on span "Logout" at bounding box center [112, 263] width 138 height 14
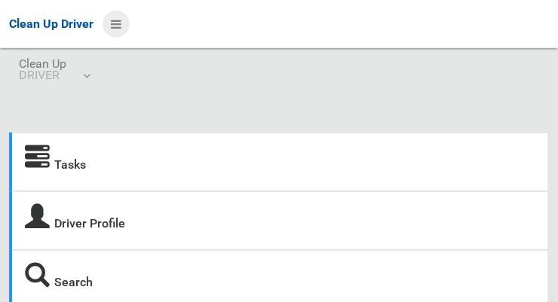
click at [121, 23] on icon at bounding box center [116, 24] width 11 height 26
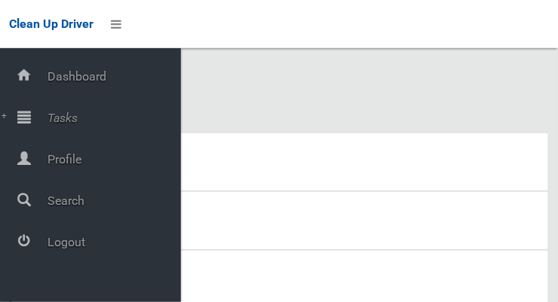
click at [65, 124] on span "Tasks" at bounding box center [112, 118] width 138 height 14
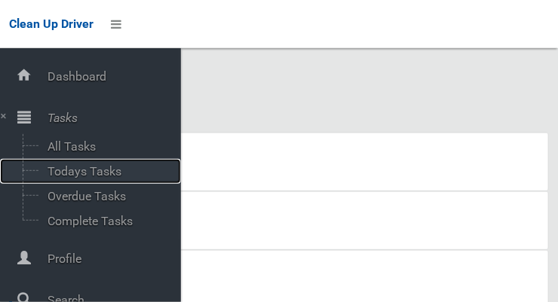
click at [110, 179] on span "Todays Tasks" at bounding box center [105, 171] width 125 height 14
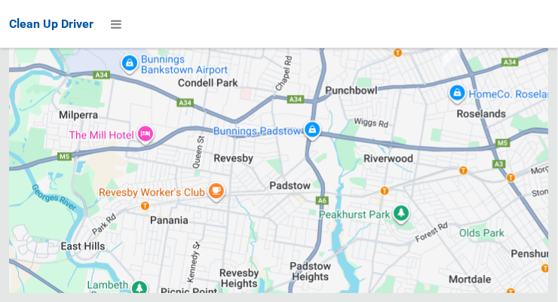
scroll to position [11094, 0]
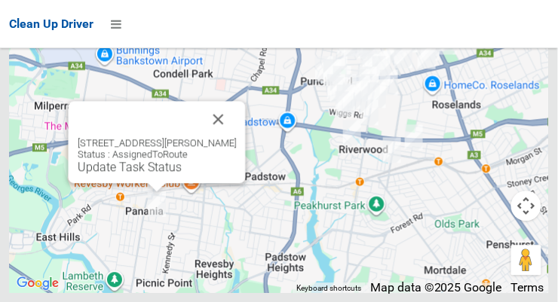
click at [231, 137] on button "Close" at bounding box center [219, 119] width 36 height 36
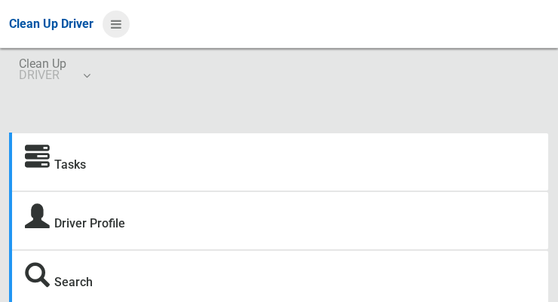
click at [115, 29] on icon at bounding box center [116, 24] width 11 height 26
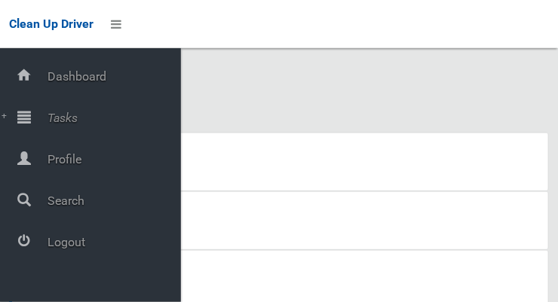
click at [110, 244] on span "Logout" at bounding box center [112, 242] width 138 height 14
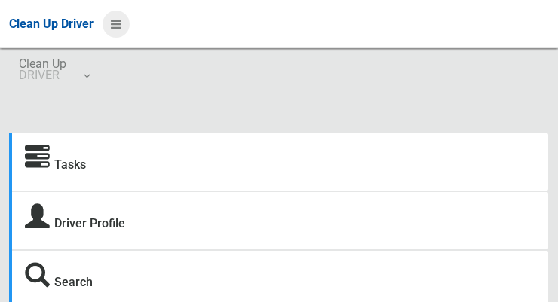
click at [121, 26] on icon at bounding box center [116, 24] width 11 height 26
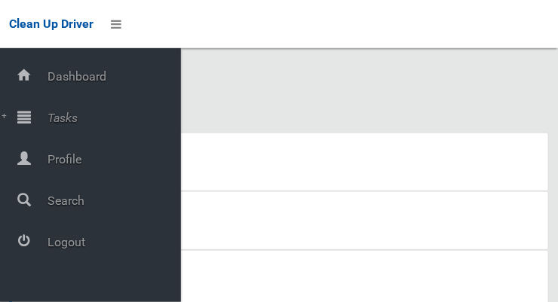
click at [66, 116] on span "Tasks" at bounding box center [112, 118] width 138 height 14
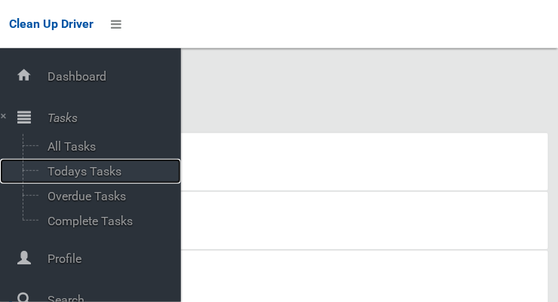
click at [115, 176] on span "Todays Tasks" at bounding box center [105, 171] width 125 height 14
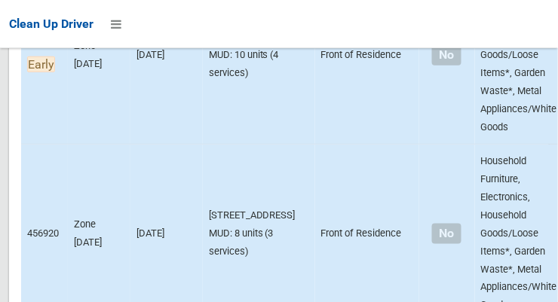
scroll to position [5445, 0]
